Goal: Complete application form

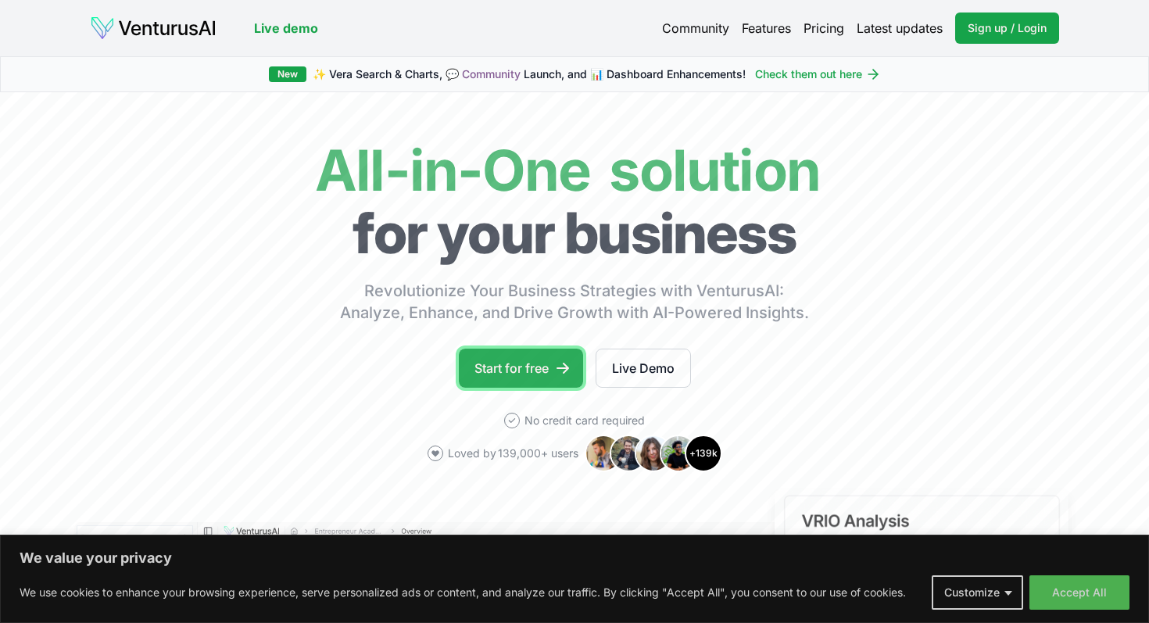
click at [546, 362] on link "Start for free" at bounding box center [521, 368] width 124 height 39
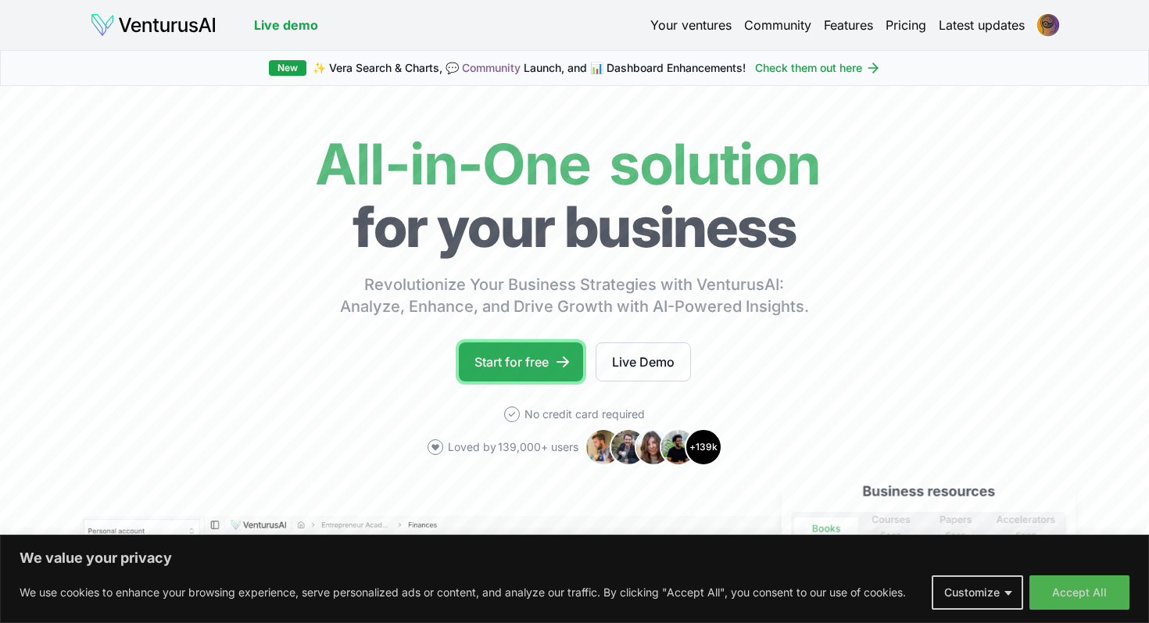
click at [503, 349] on link "Start for free" at bounding box center [521, 361] width 124 height 39
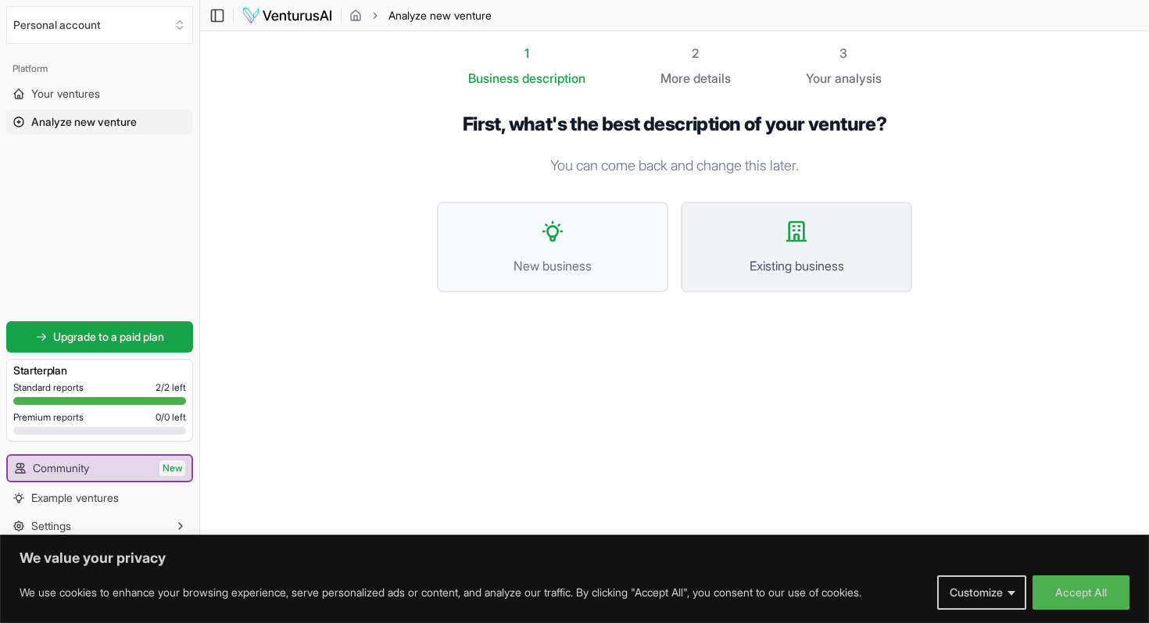
click at [807, 244] on button "Existing business" at bounding box center [796, 247] width 231 height 91
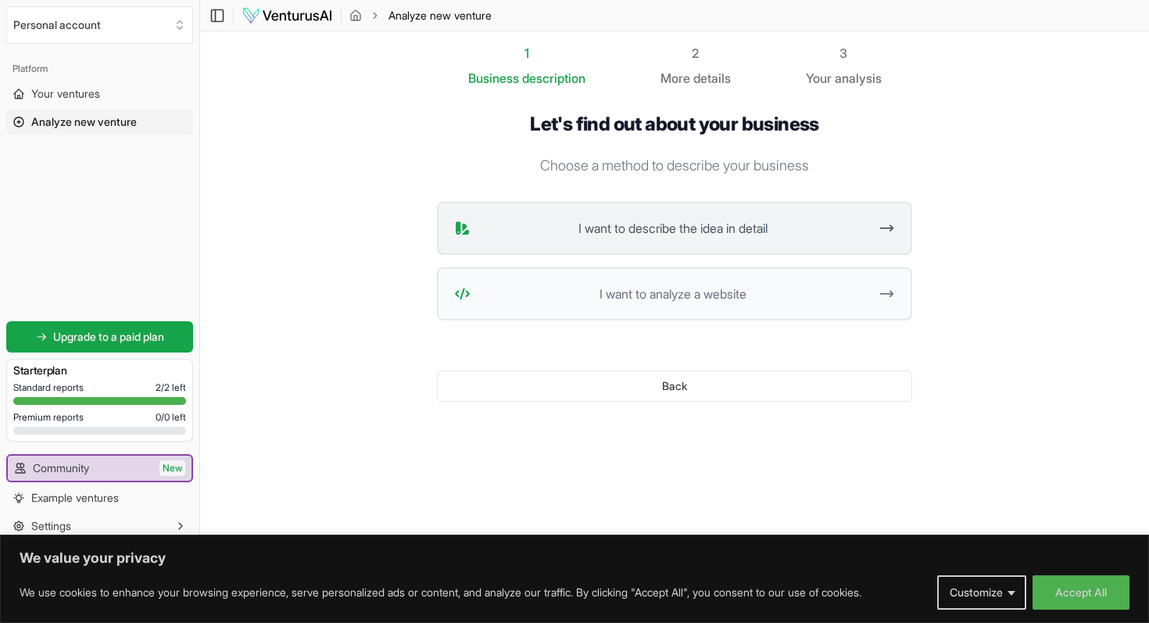
click at [779, 227] on span "I want to describe the idea in detail" at bounding box center [673, 228] width 392 height 19
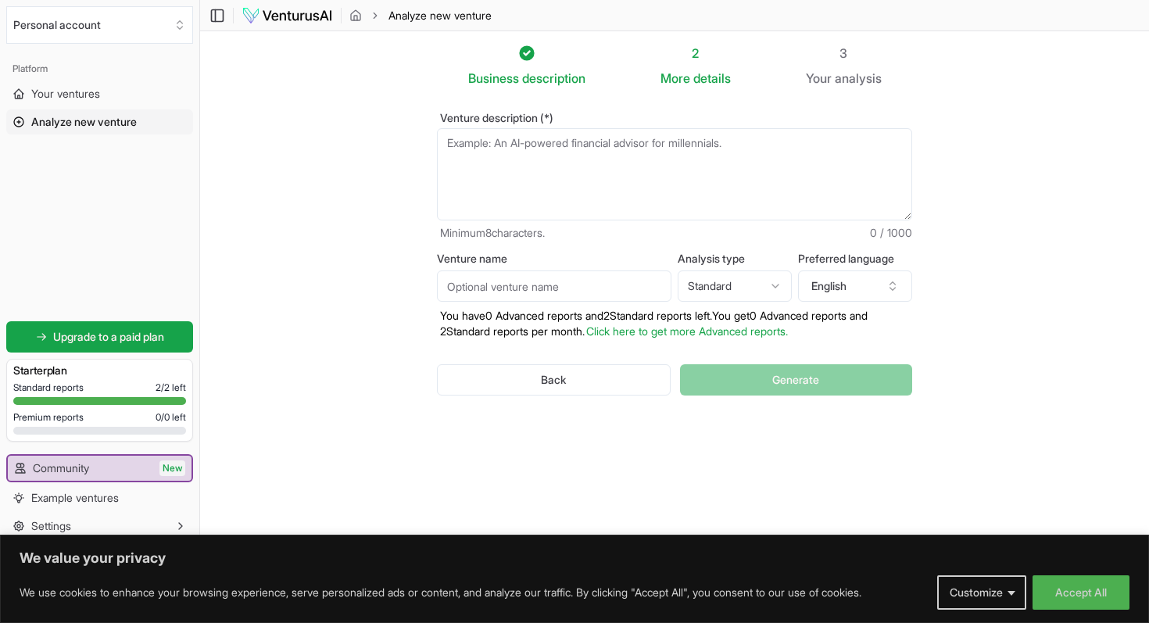
click at [621, 288] on input "Venture name" at bounding box center [554, 285] width 234 height 31
type input "coaigence"
click at [585, 169] on textarea "Venture description (*)" at bounding box center [674, 174] width 475 height 92
